Goal: Information Seeking & Learning: Learn about a topic

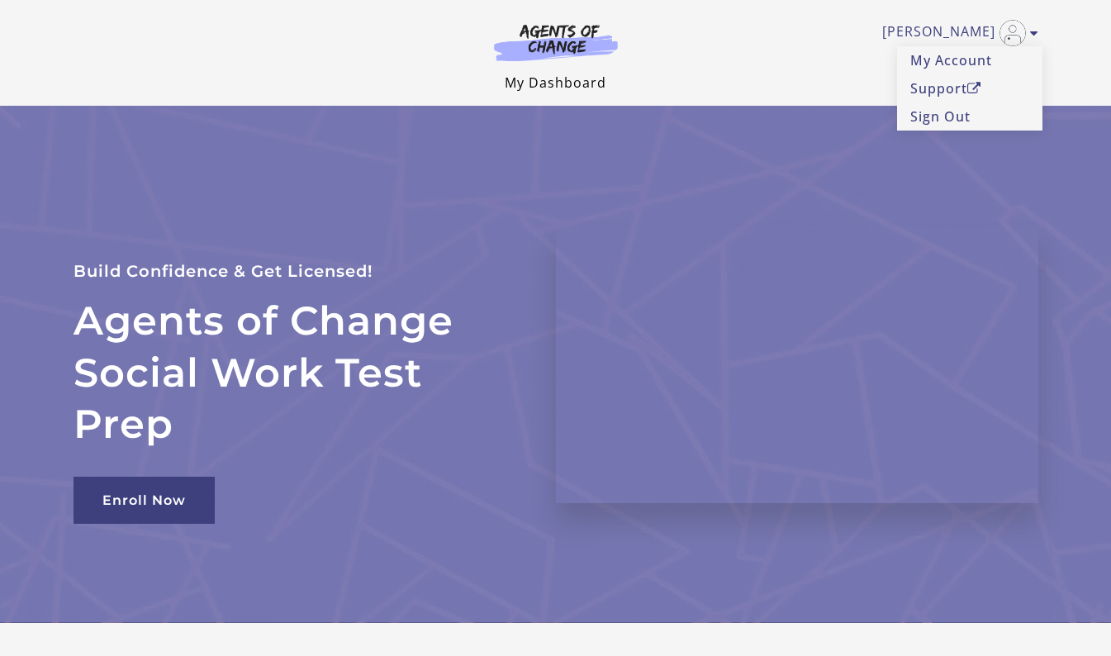
click at [572, 86] on link "My Dashboard" at bounding box center [556, 83] width 102 height 18
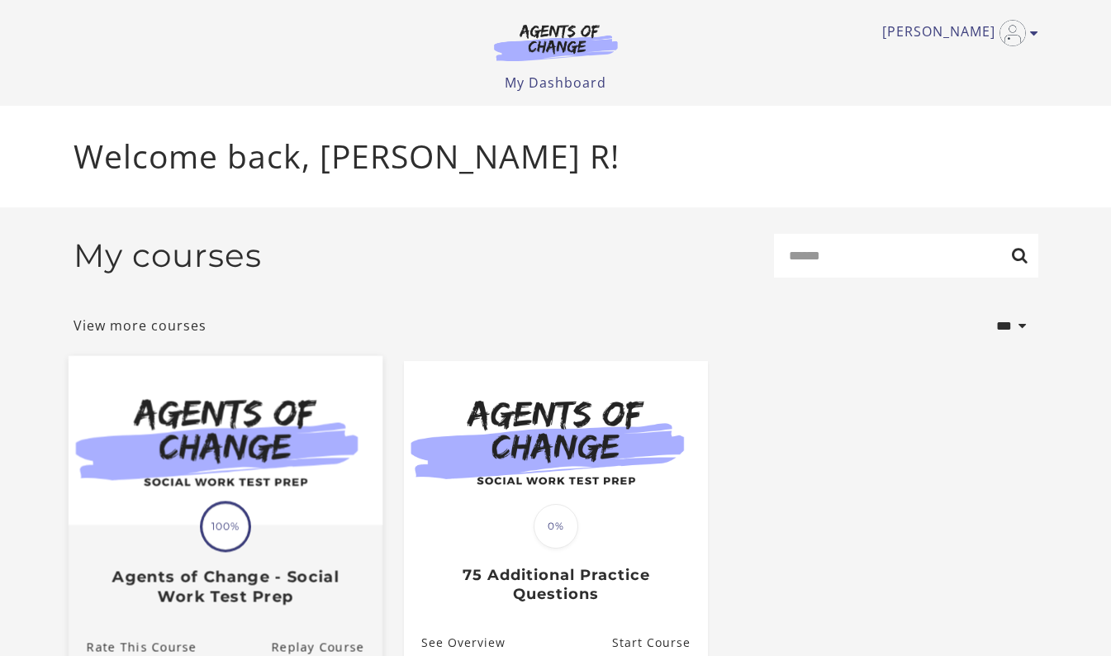
click at [161, 531] on div "Translation missing: en.liquid.partials.dashboard_course_card.progress_descript…" at bounding box center [225, 565] width 314 height 79
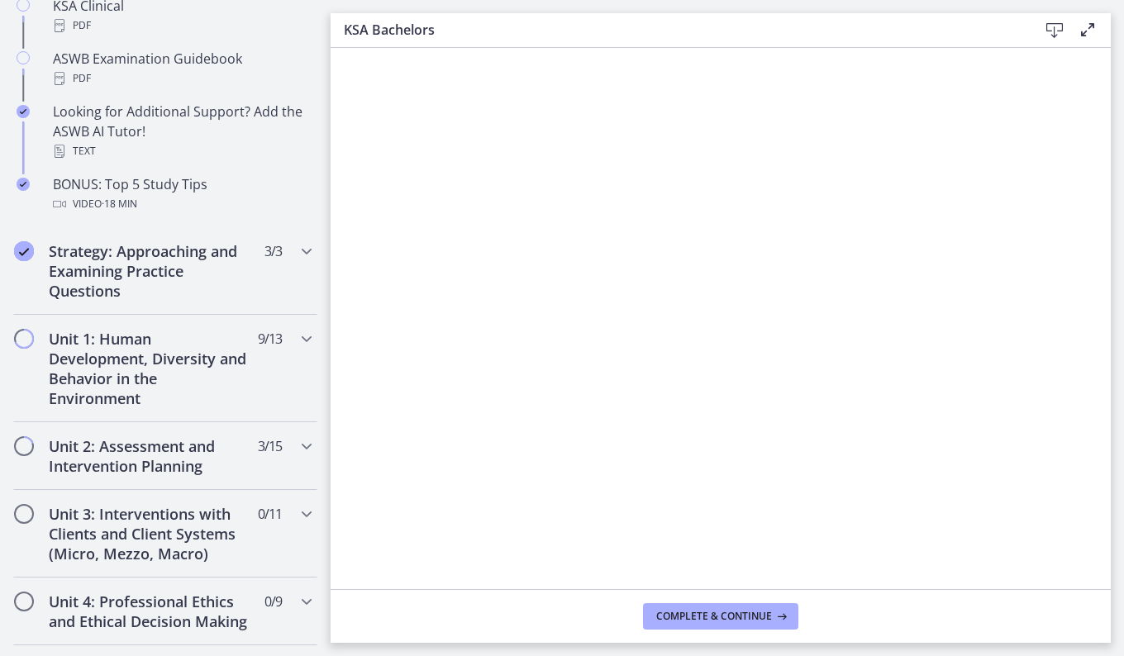
scroll to position [971, 0]
click at [58, 386] on h2 "Unit 1: Human Development, Diversity and Behavior in the Environment" at bounding box center [150, 367] width 202 height 79
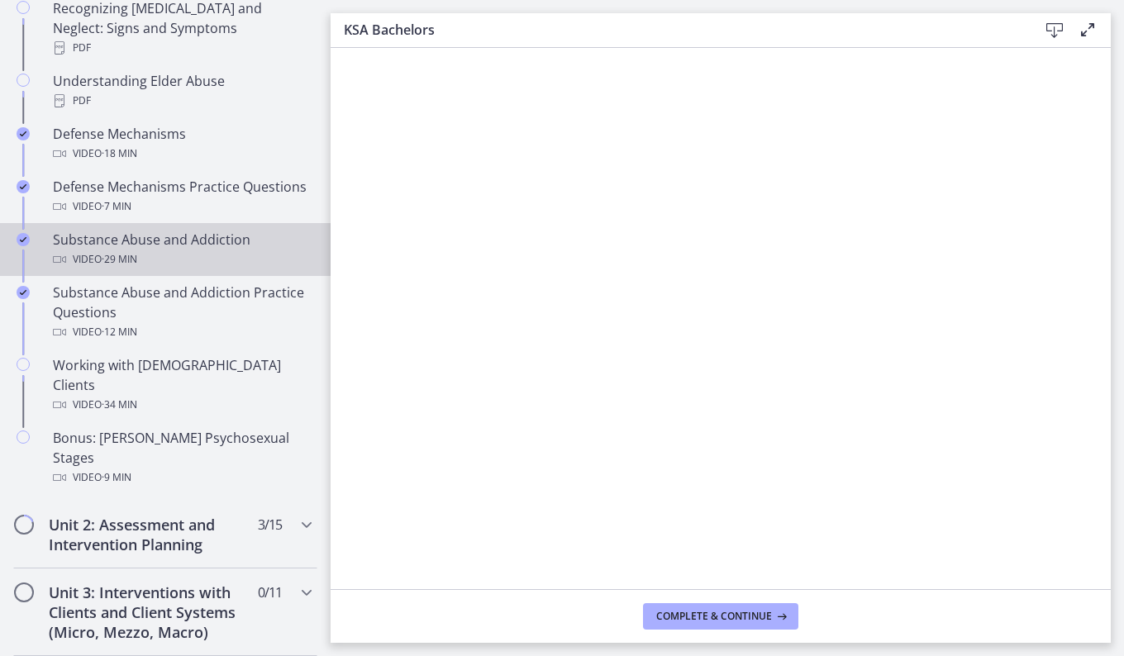
click at [79, 268] on div "Video · 29 min" at bounding box center [182, 260] width 258 height 20
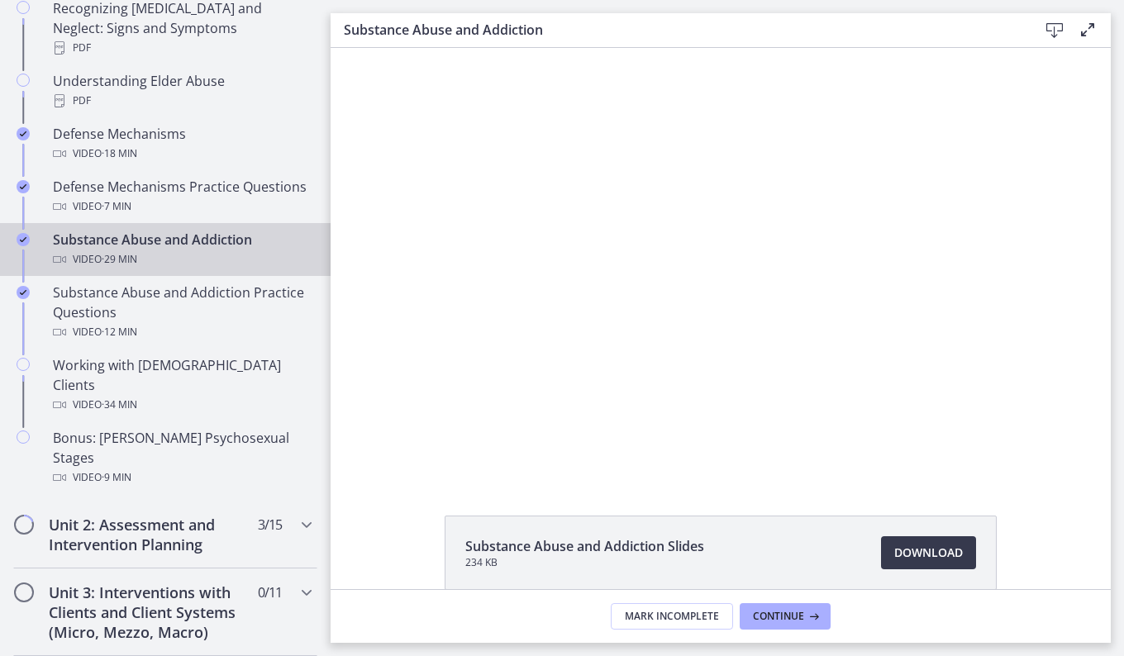
click at [1063, 438] on div at bounding box center [721, 263] width 764 height 430
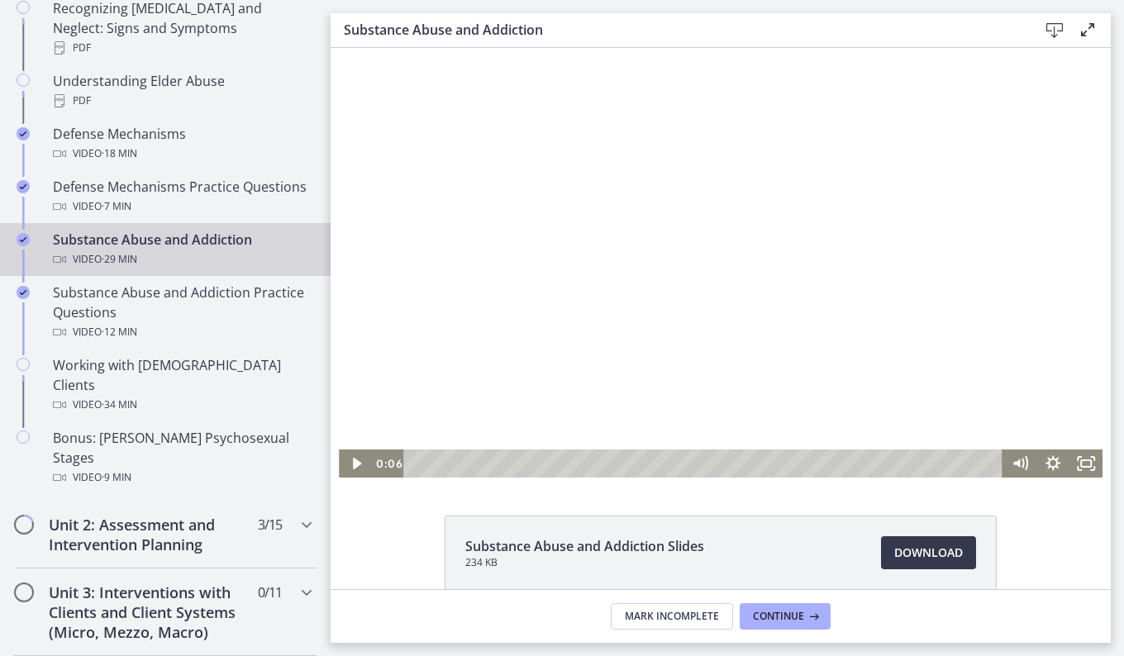
click at [1083, 460] on rect "Fullscreen" at bounding box center [1086, 463] width 10 height 7
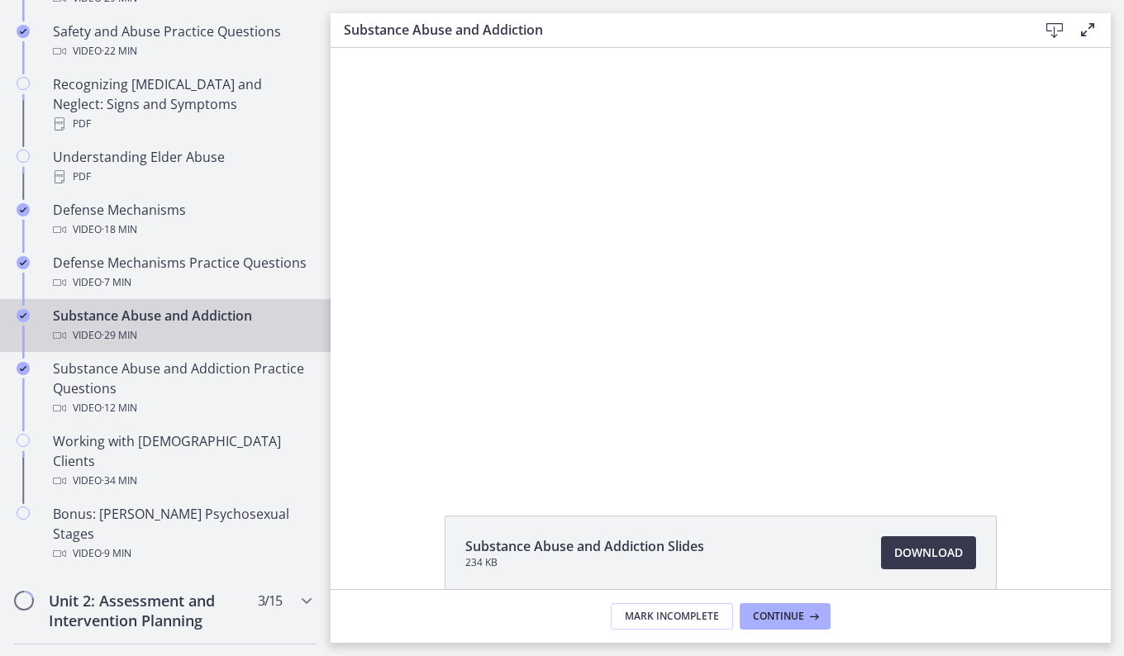
scroll to position [971, 0]
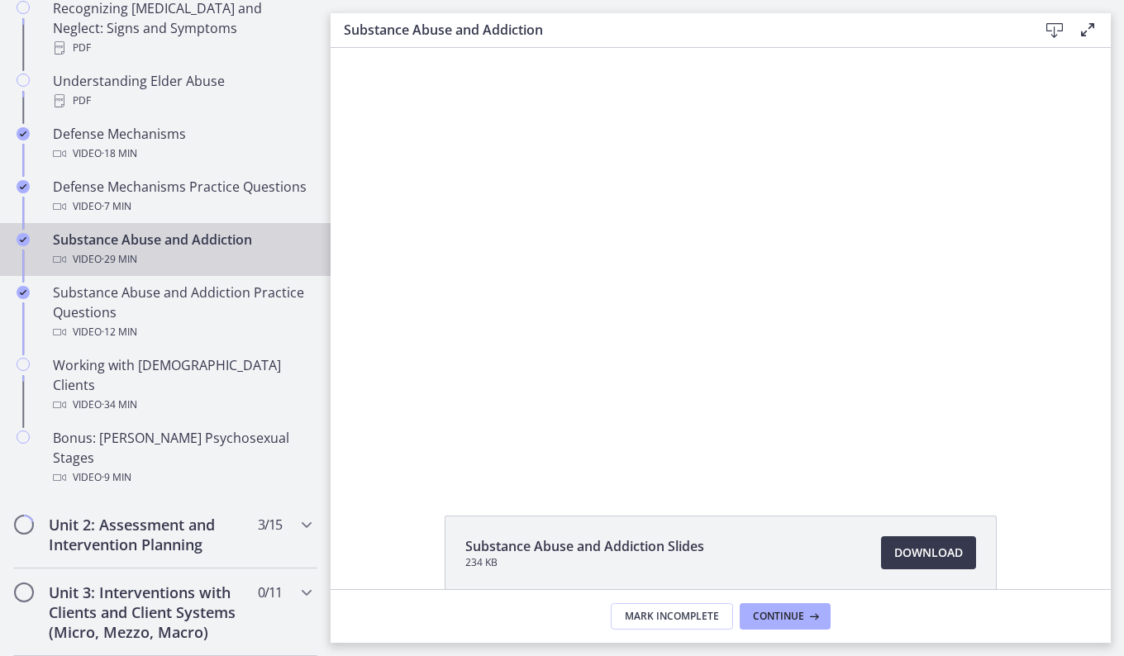
click at [727, 290] on div at bounding box center [721, 263] width 764 height 430
click at [624, 221] on div at bounding box center [721, 263] width 764 height 430
click at [586, 283] on div at bounding box center [721, 263] width 764 height 430
click at [470, 378] on div at bounding box center [721, 263] width 764 height 430
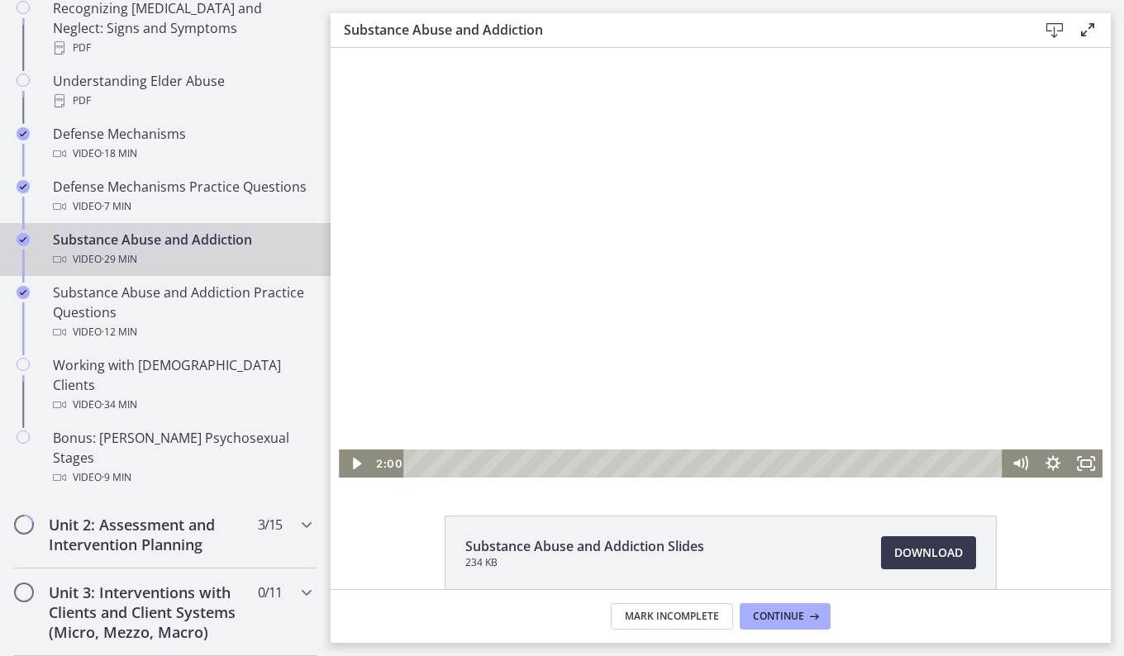
click at [422, 466] on div "Playbar" at bounding box center [705, 464] width 579 height 28
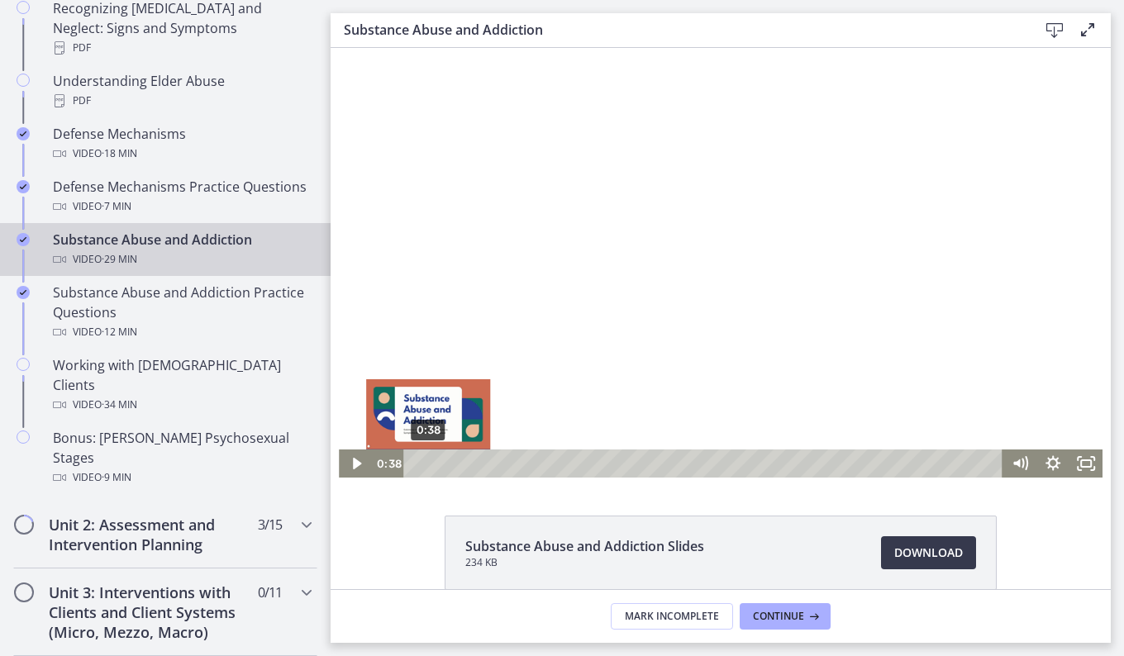
click at [675, 255] on div at bounding box center [721, 263] width 764 height 430
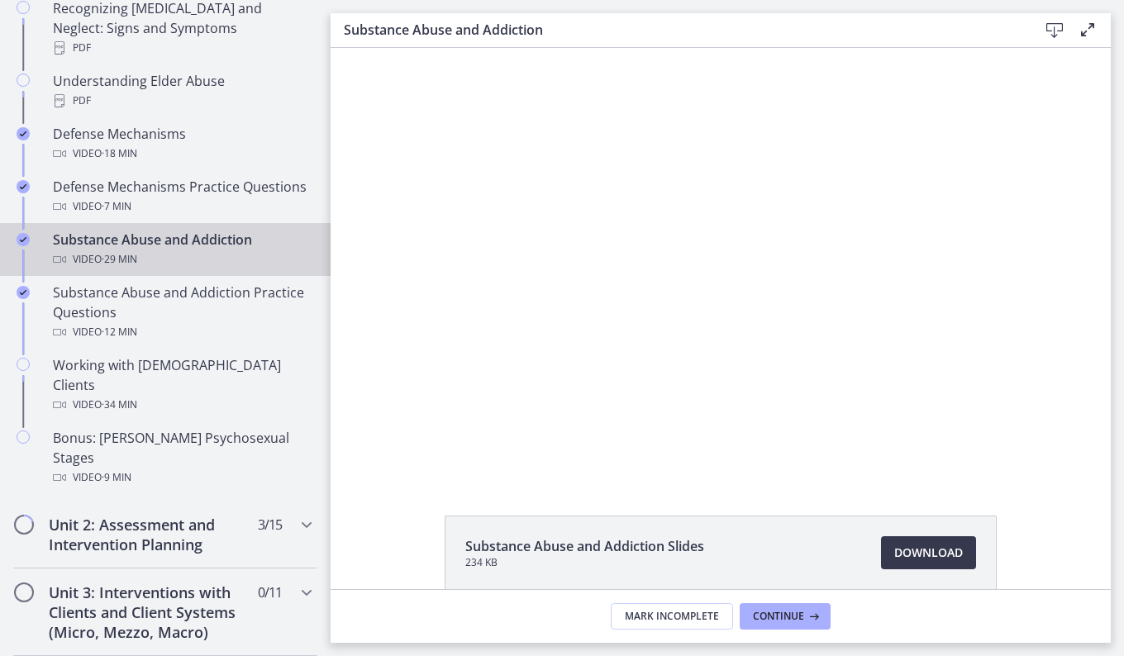
click at [631, 263] on div at bounding box center [721, 263] width 764 height 430
click at [580, 296] on div at bounding box center [721, 263] width 764 height 430
click at [614, 294] on div at bounding box center [721, 263] width 764 height 430
click at [634, 256] on div at bounding box center [721, 263] width 764 height 430
click at [678, 238] on div at bounding box center [721, 263] width 764 height 430
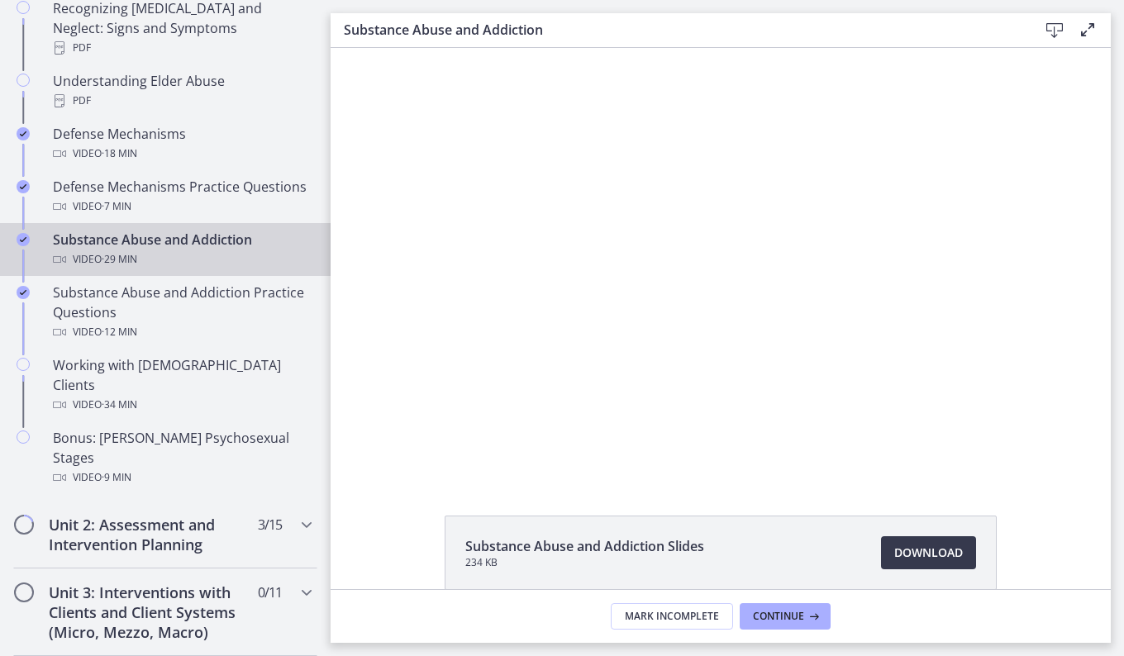
click at [655, 258] on div at bounding box center [721, 263] width 764 height 430
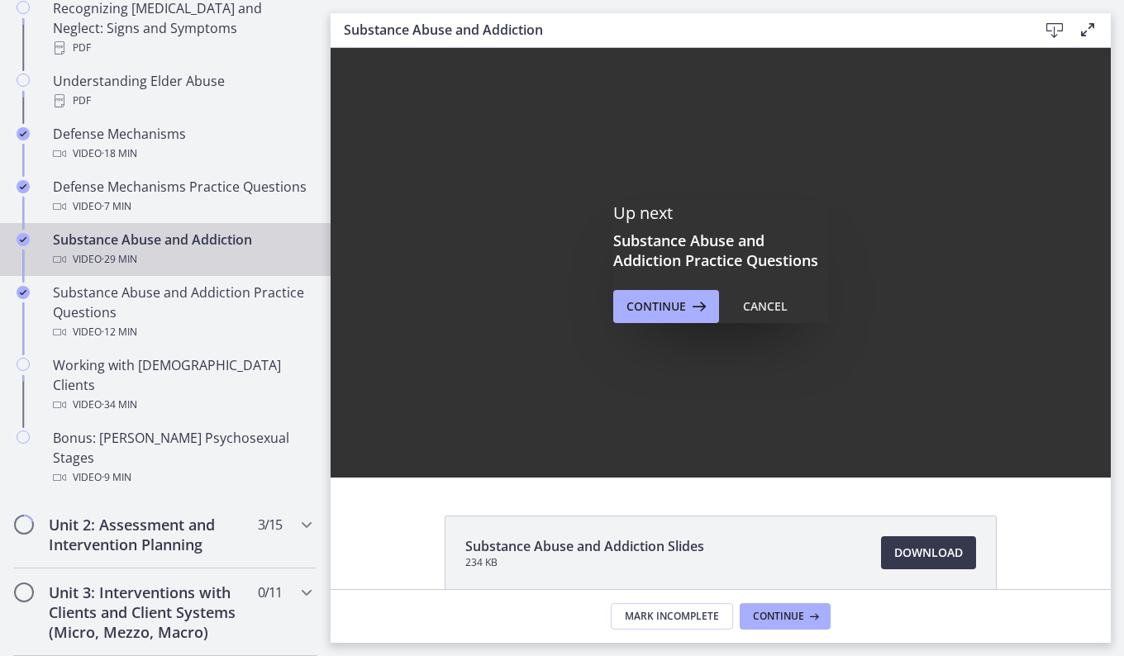
scroll to position [0, 0]
click at [789, 298] on button "Cancel" at bounding box center [765, 306] width 71 height 33
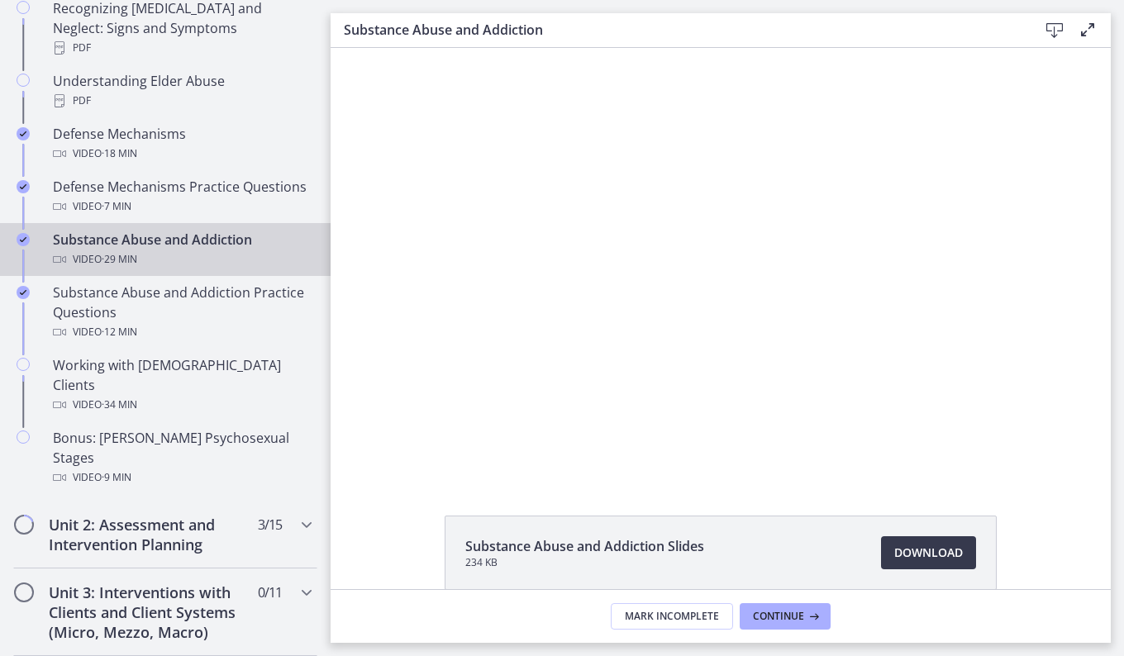
click at [431, 408] on div at bounding box center [721, 263] width 764 height 430
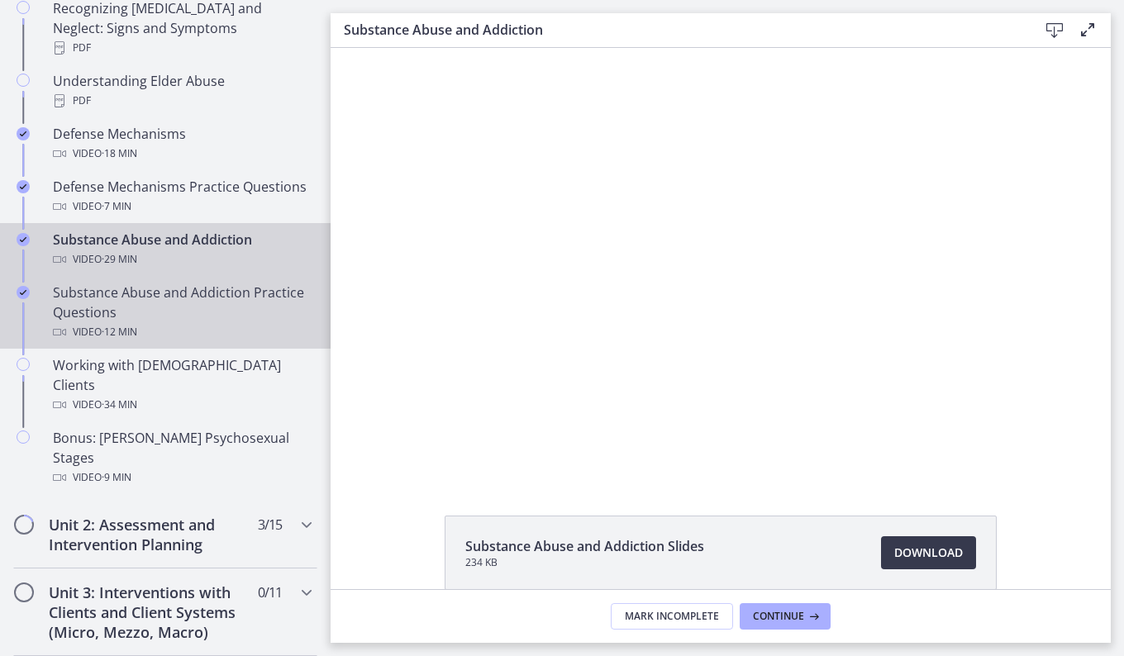
click at [188, 285] on div "Substance Abuse and Addiction Practice Questions Video · 12 min" at bounding box center [182, 312] width 258 height 59
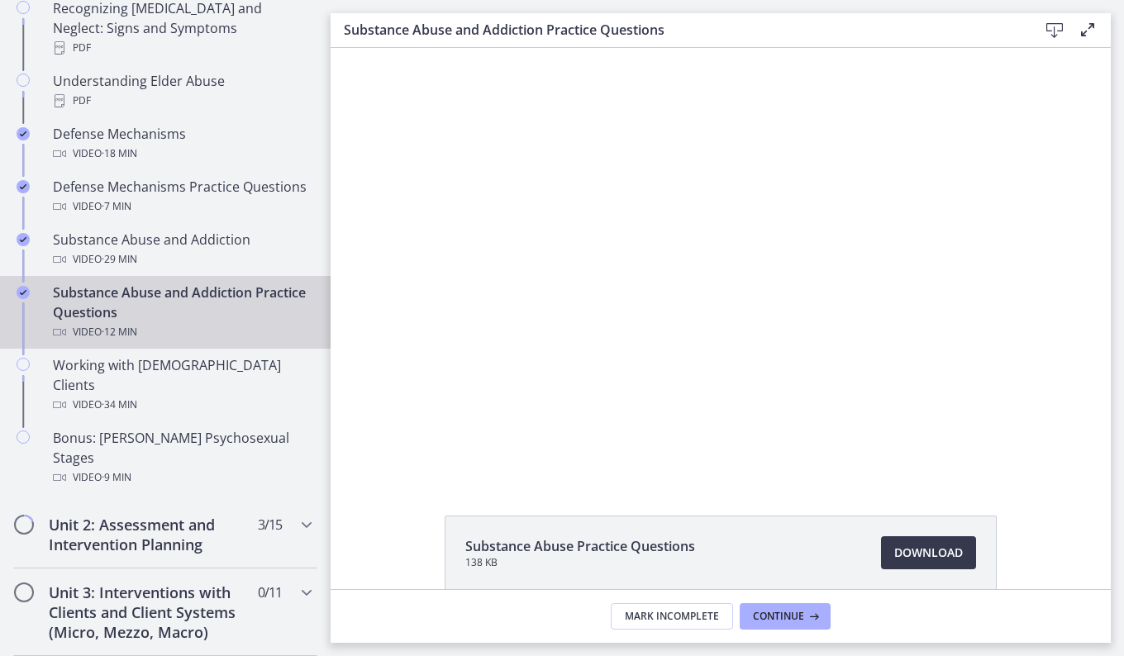
click at [617, 416] on div at bounding box center [721, 263] width 780 height 430
click at [208, 289] on div "Substance Abuse and Addiction Practice Questions Video · 12 min" at bounding box center [182, 312] width 258 height 59
click at [463, 369] on div at bounding box center [721, 263] width 780 height 430
click at [232, 331] on div "Video · 12 min" at bounding box center [182, 332] width 258 height 20
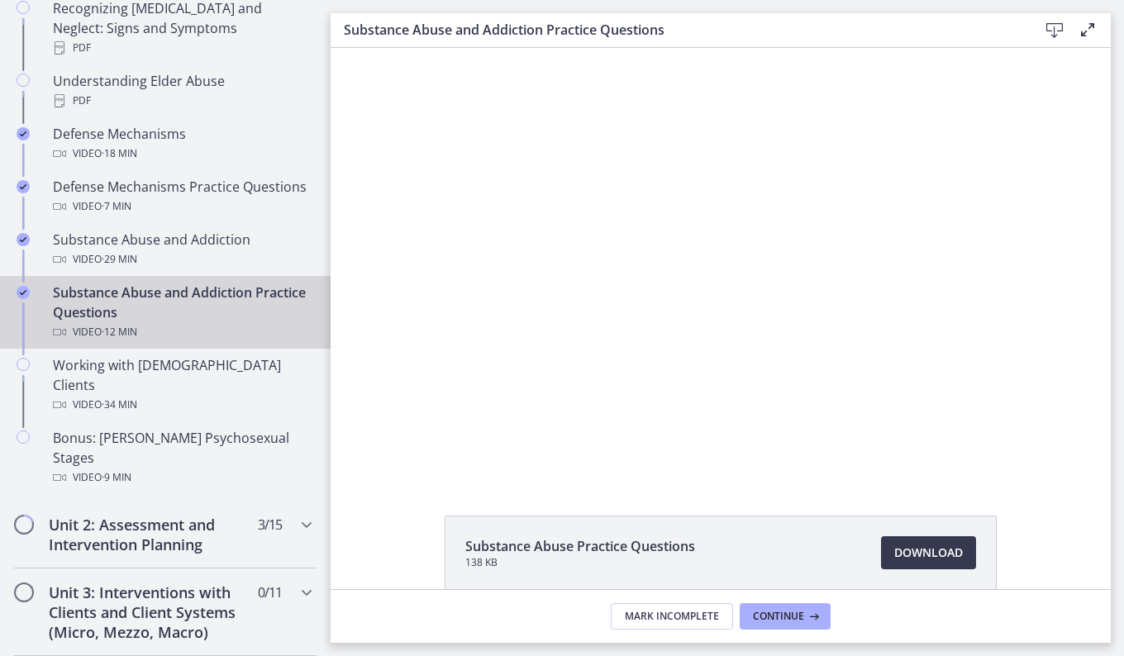
click at [232, 331] on div "Video · 12 min" at bounding box center [182, 332] width 258 height 20
click at [229, 327] on div "Video · 12 min" at bounding box center [182, 332] width 258 height 20
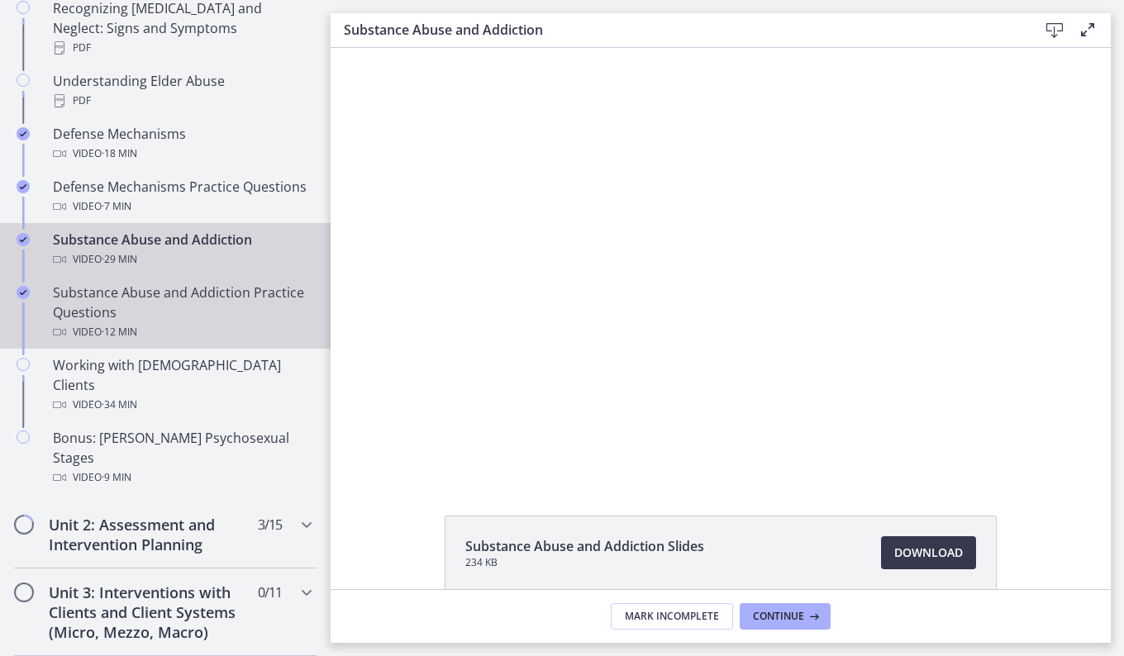
click at [94, 297] on div "Substance Abuse and Addiction Practice Questions Video · 12 min" at bounding box center [182, 312] width 258 height 59
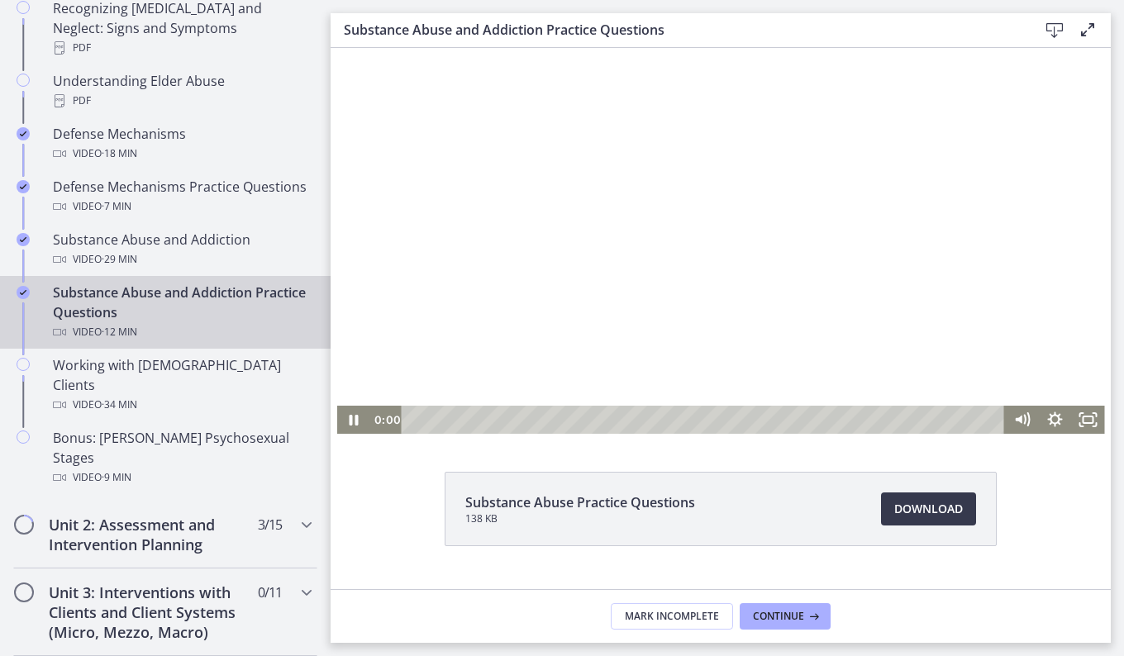
click at [348, 386] on div "Click for sound @keyframes VOLUME_SMALL_WAVE_FLASH { 0% { opacity: 0; } 33% { o…" at bounding box center [721, 241] width 768 height 386
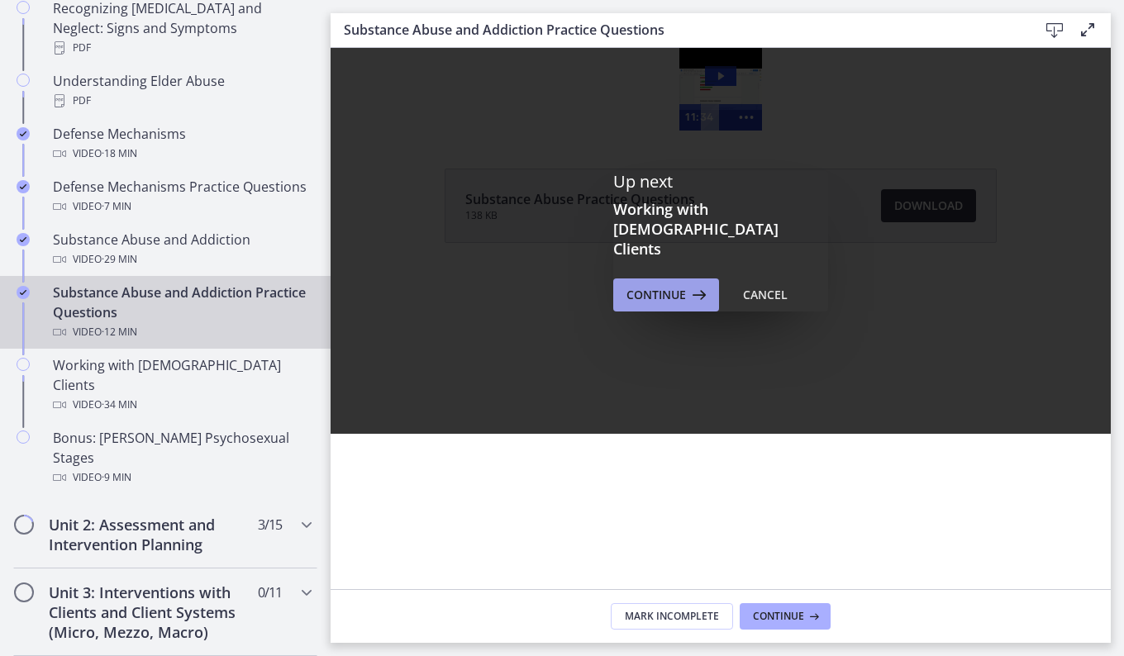
click at [652, 285] on button "Continue" at bounding box center [666, 294] width 106 height 33
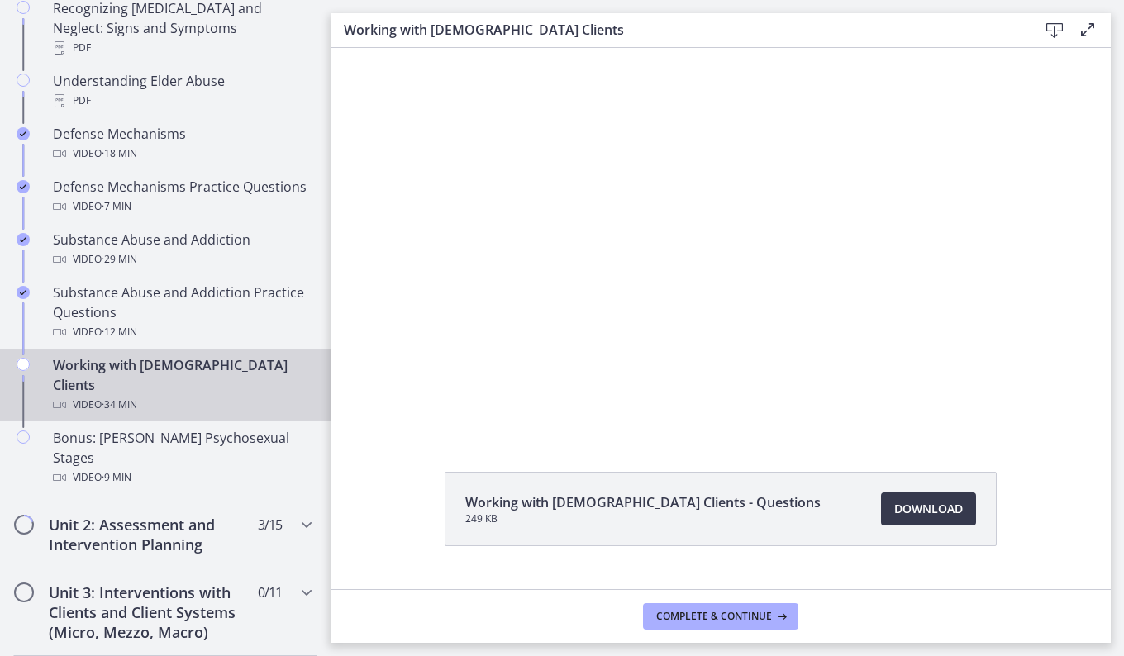
click at [662, 259] on div at bounding box center [721, 241] width 768 height 386
click at [614, 276] on div at bounding box center [721, 241] width 768 height 386
click at [551, 315] on div at bounding box center [721, 241] width 768 height 386
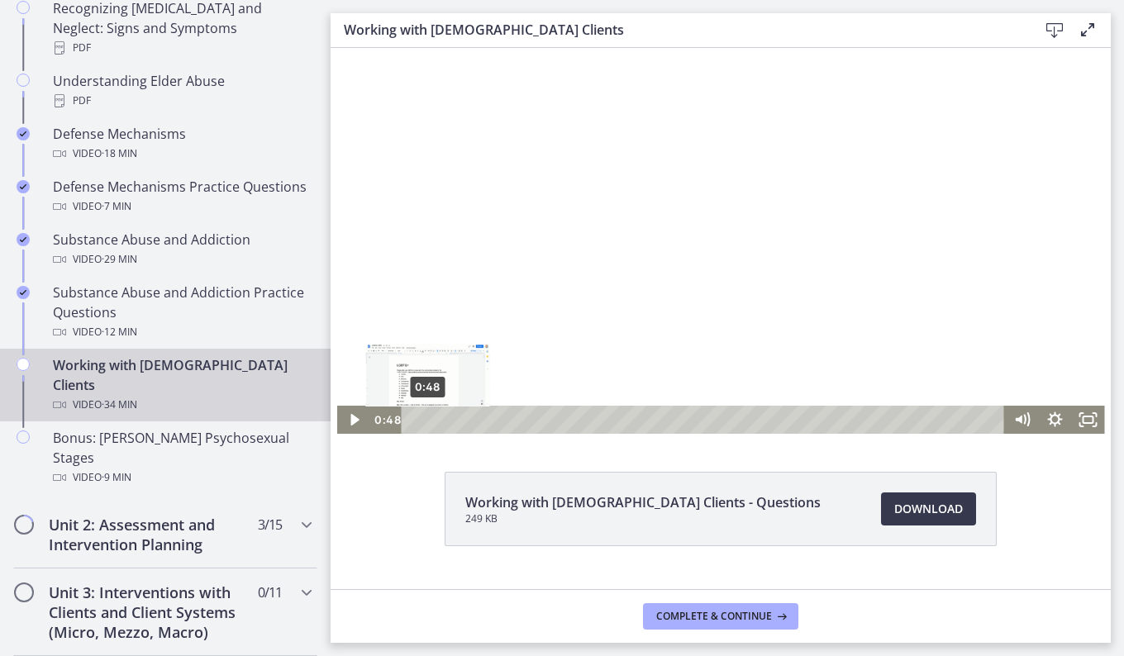
click at [352, 421] on icon "Play Video" at bounding box center [354, 420] width 8 height 12
click at [696, 215] on div at bounding box center [721, 241] width 768 height 386
click at [341, 414] on icon "Play Video" at bounding box center [355, 420] width 40 height 34
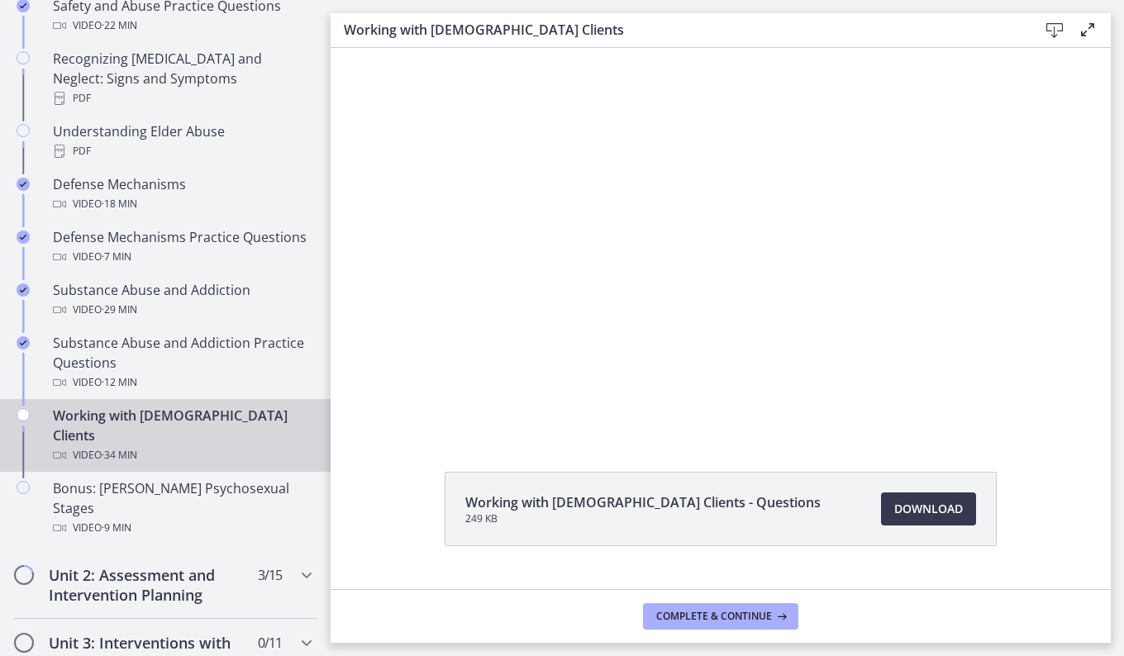
scroll to position [923, 0]
click at [828, 381] on div at bounding box center [721, 241] width 768 height 386
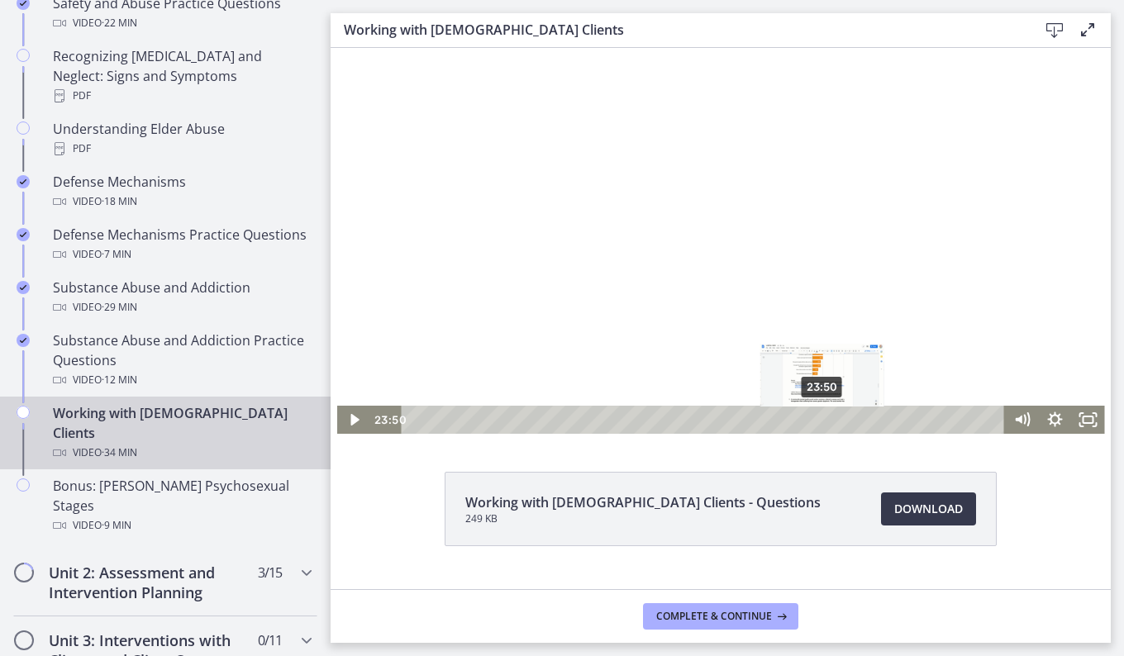
click at [732, 244] on div at bounding box center [721, 241] width 768 height 386
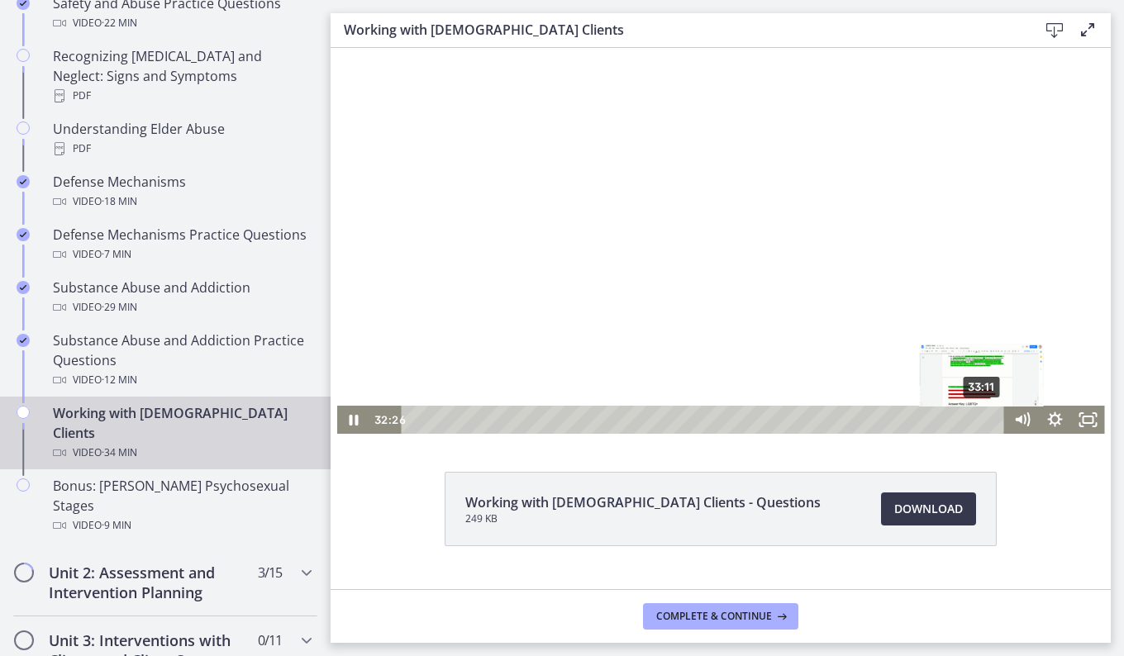
click at [977, 416] on div "33:11" at bounding box center [705, 420] width 583 height 28
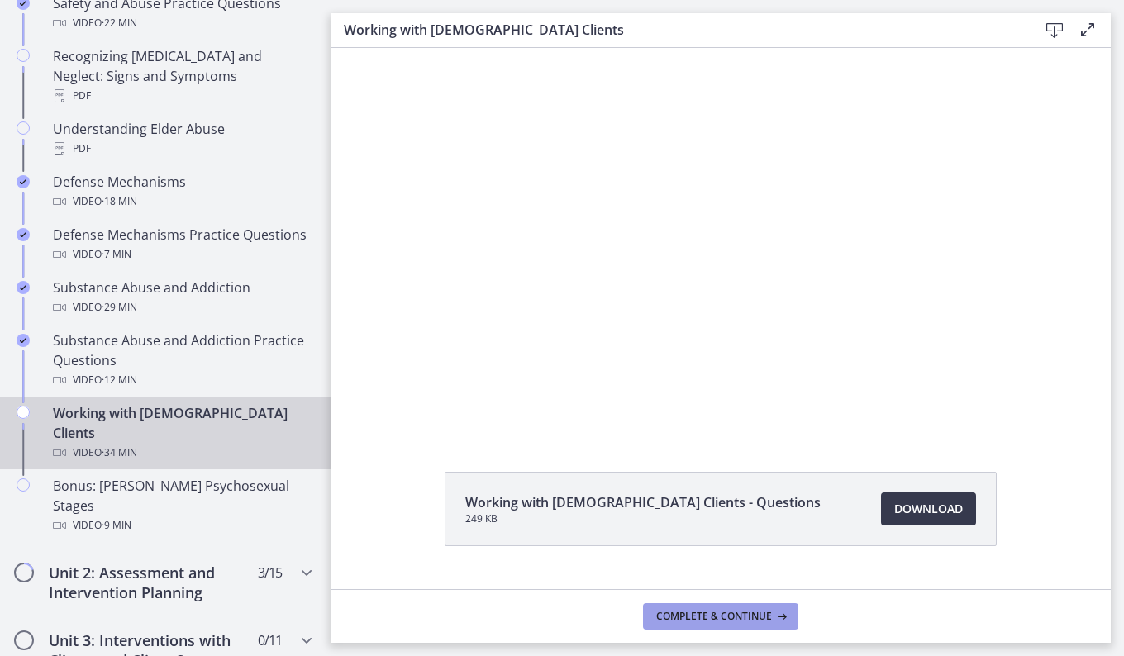
click at [745, 605] on button "Complete & continue" at bounding box center [720, 616] width 155 height 26
